Goal: Check status

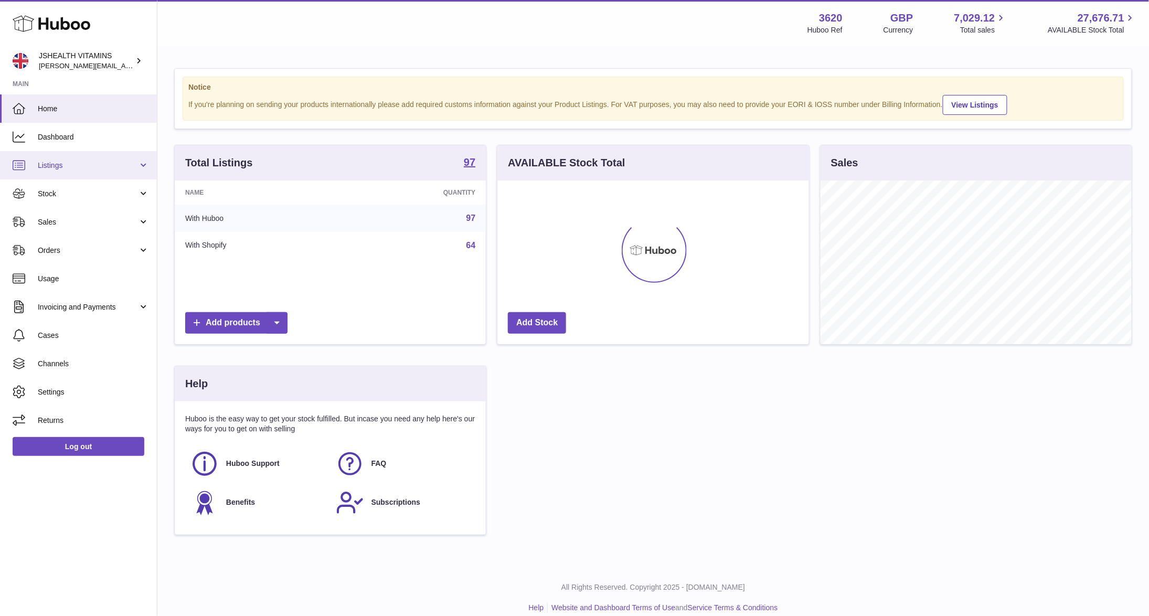
scroll to position [164, 311]
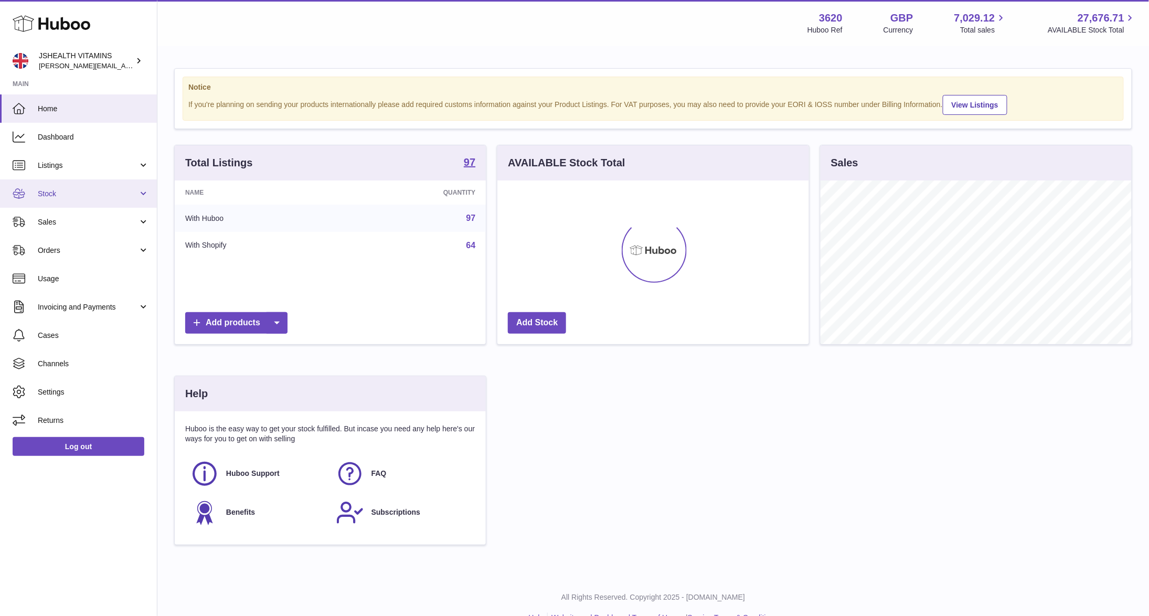
click at [67, 199] on link "Stock" at bounding box center [78, 193] width 157 height 28
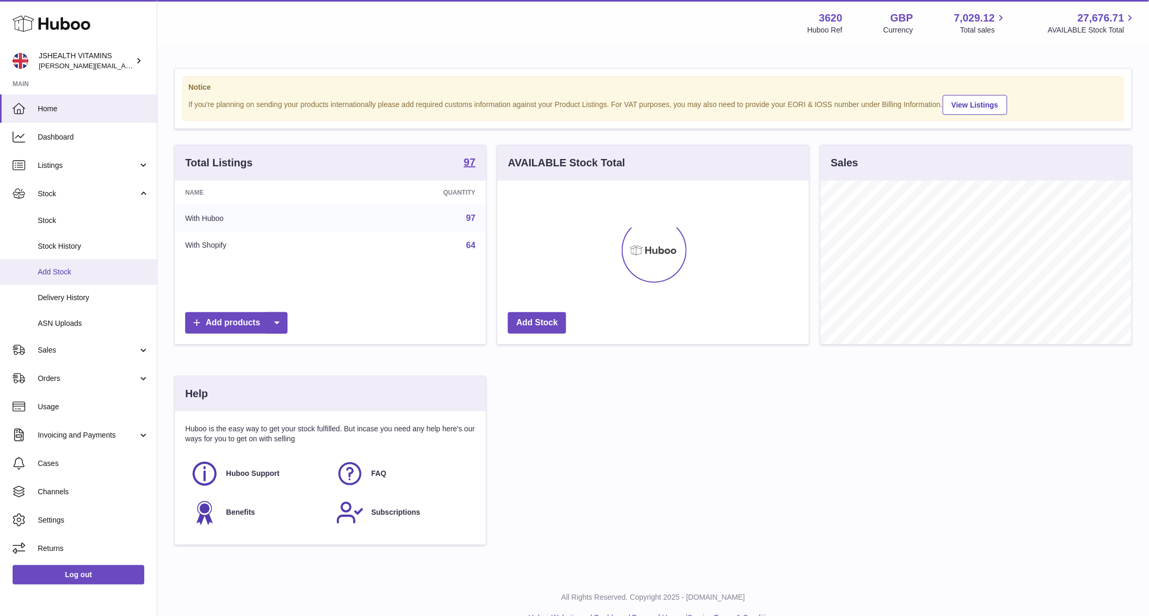
click at [71, 281] on link "Add Stock" at bounding box center [78, 272] width 157 height 26
click at [75, 301] on span "Delivery History" at bounding box center [93, 298] width 111 height 10
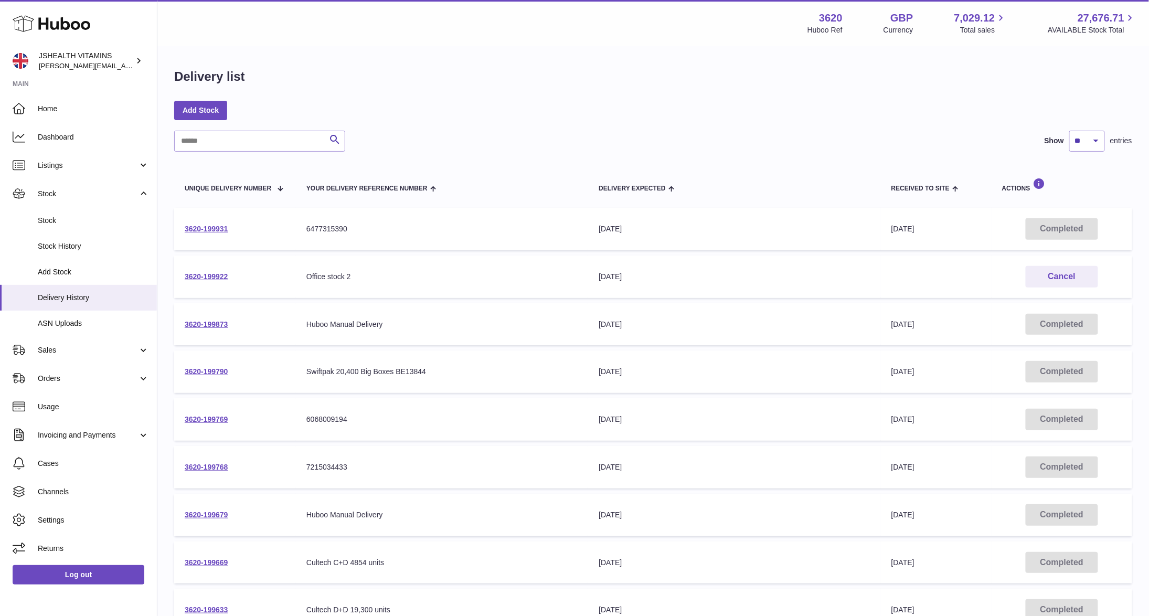
drag, startPoint x: 217, startPoint y: 156, endPoint x: 228, endPoint y: 144, distance: 16.0
click at [218, 156] on div "Search Show ** ** ** *** entries Unique Delivery Number Your Delivery Reference…" at bounding box center [653, 417] width 958 height 572
click at [230, 143] on input "text" at bounding box center [259, 141] width 171 height 21
paste input "**********"
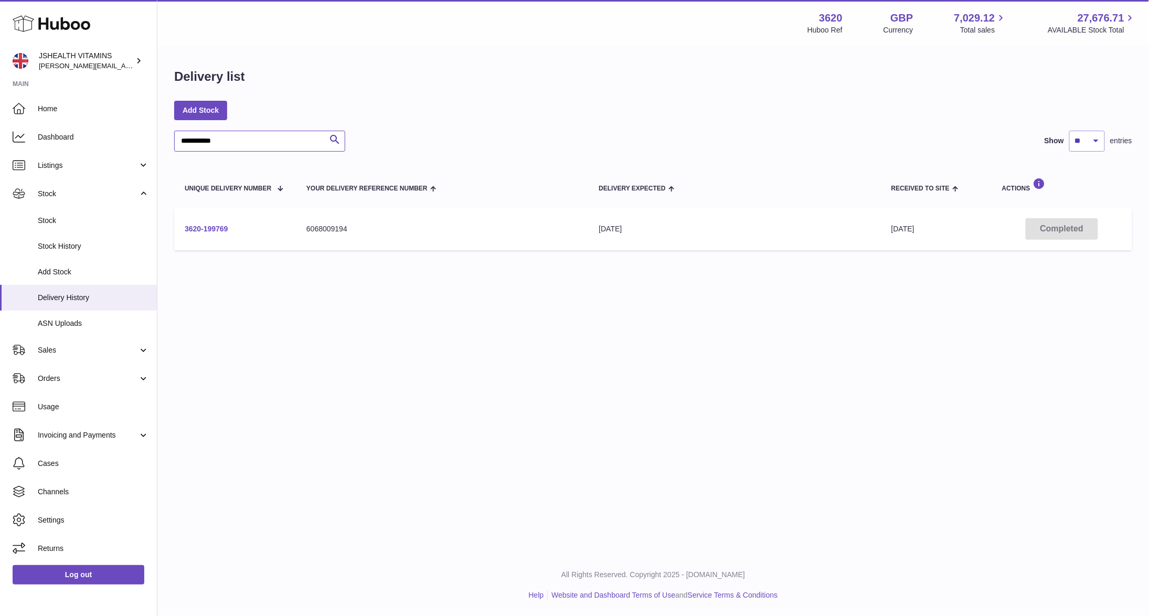
type input "**********"
click at [207, 229] on link "3620-199769" at bounding box center [207, 229] width 44 height 8
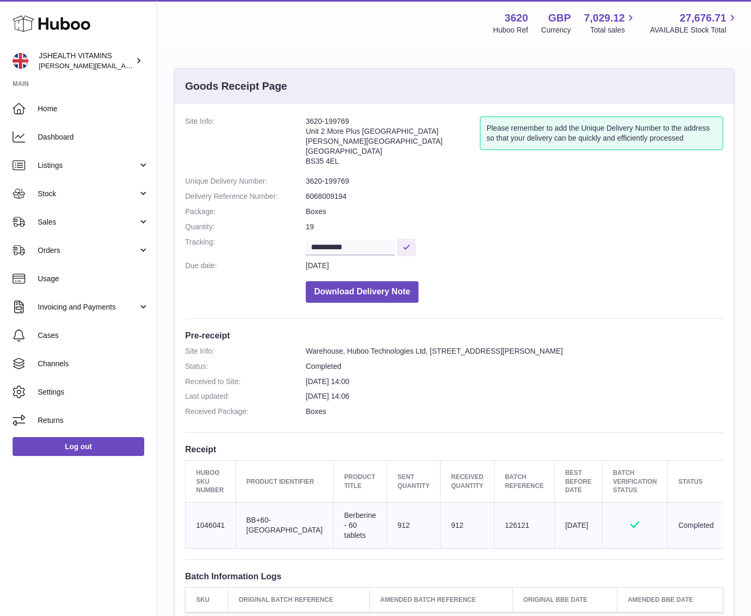
click at [254, 517] on td "Client Identifier BB+60-[GEOGRAPHIC_DATA]" at bounding box center [285, 525] width 98 height 46
copy tr "BB+60-[GEOGRAPHIC_DATA]"
click at [494, 520] on td "Batch Reference 126121" at bounding box center [524, 525] width 60 height 46
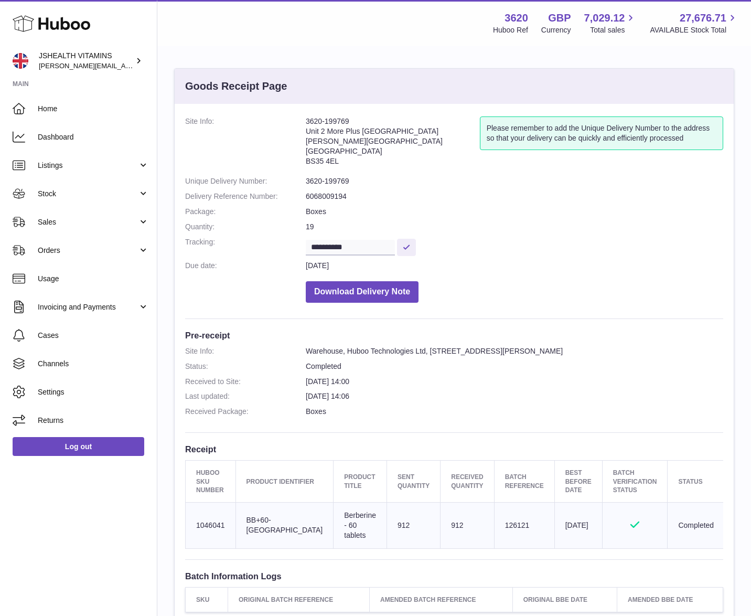
click at [494, 520] on td "Batch Reference 126121" at bounding box center [524, 525] width 60 height 46
copy td "126121"
click at [263, 526] on td "Client Identifier BB+60-[GEOGRAPHIC_DATA]" at bounding box center [285, 525] width 98 height 46
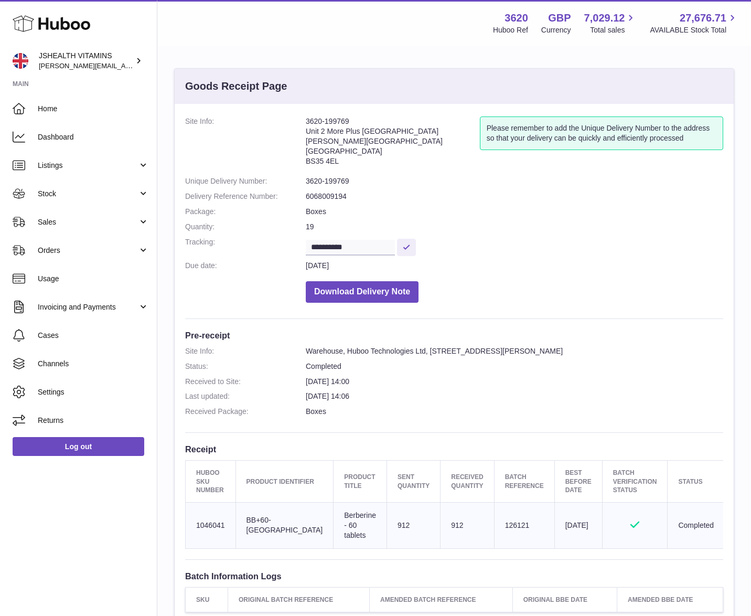
copy tr "BB+60-[GEOGRAPHIC_DATA]"
click at [494, 519] on td "Batch Reference 126121" at bounding box center [524, 525] width 60 height 46
click at [494, 529] on td "Batch Reference 126121" at bounding box center [524, 525] width 60 height 46
copy td "126121"
